Goal: Entertainment & Leisure: Consume media (video, audio)

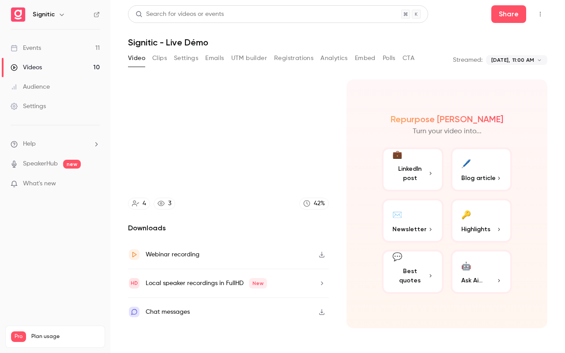
type input "*****"
click at [307, 172] on button "Exit full screen" at bounding box center [316, 181] width 18 height 18
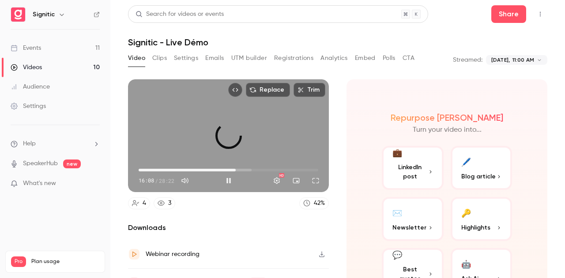
click at [234, 167] on span "15:21" at bounding box center [229, 170] width 180 height 14
click at [311, 178] on button "Full screen" at bounding box center [316, 181] width 18 height 18
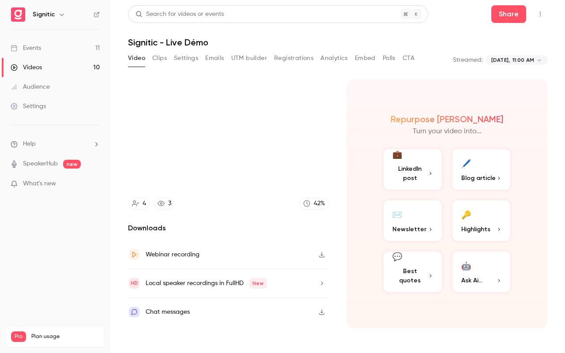
click at [307, 172] on button "Exit full screen" at bounding box center [316, 181] width 18 height 18
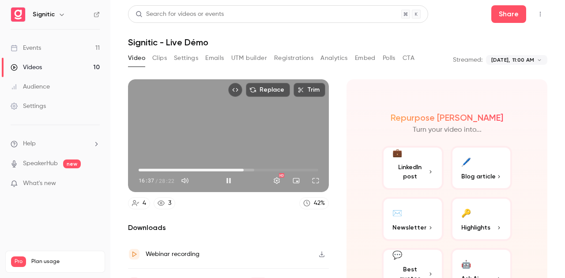
click at [260, 151] on div "Replace Trim 16:37 16:37 / 28:22 HD" at bounding box center [228, 135] width 201 height 113
click at [226, 176] on button "Play" at bounding box center [229, 181] width 18 height 18
click at [313, 177] on button "Full screen" at bounding box center [316, 181] width 18 height 18
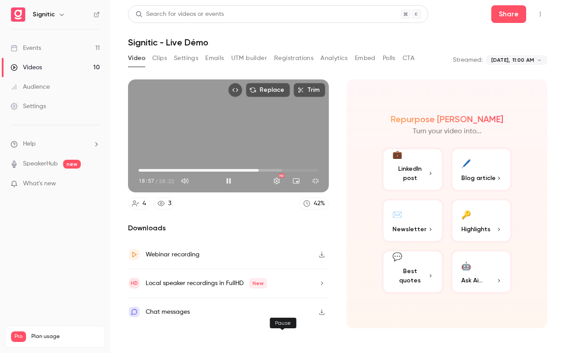
click at [307, 172] on button "Exit full screen" at bounding box center [316, 181] width 18 height 18
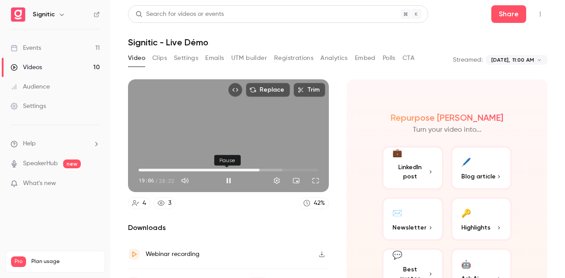
click at [225, 177] on button "Pause" at bounding box center [229, 181] width 18 height 18
type input "****"
